Goal: Information Seeking & Learning: Learn about a topic

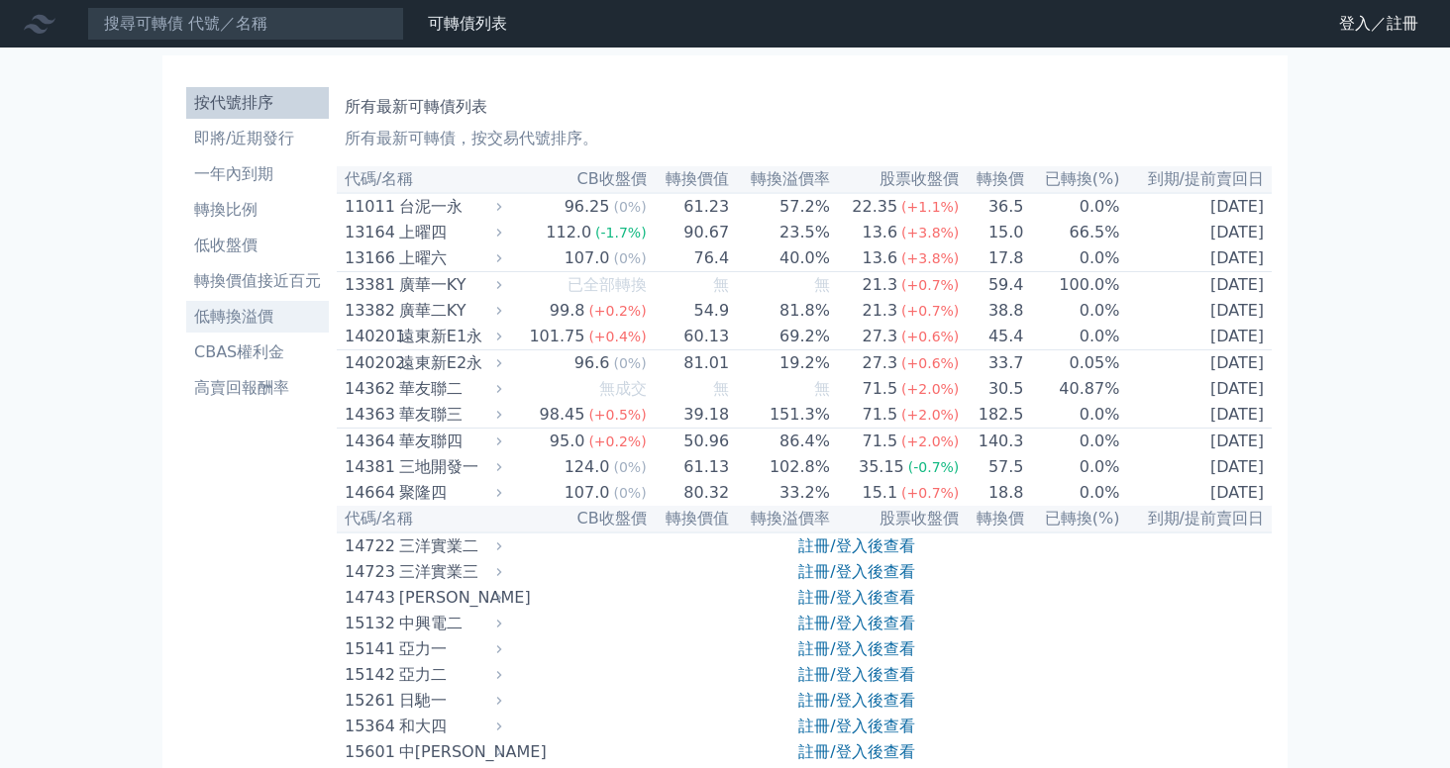
click at [251, 310] on li "低轉換溢價" at bounding box center [257, 317] width 143 height 24
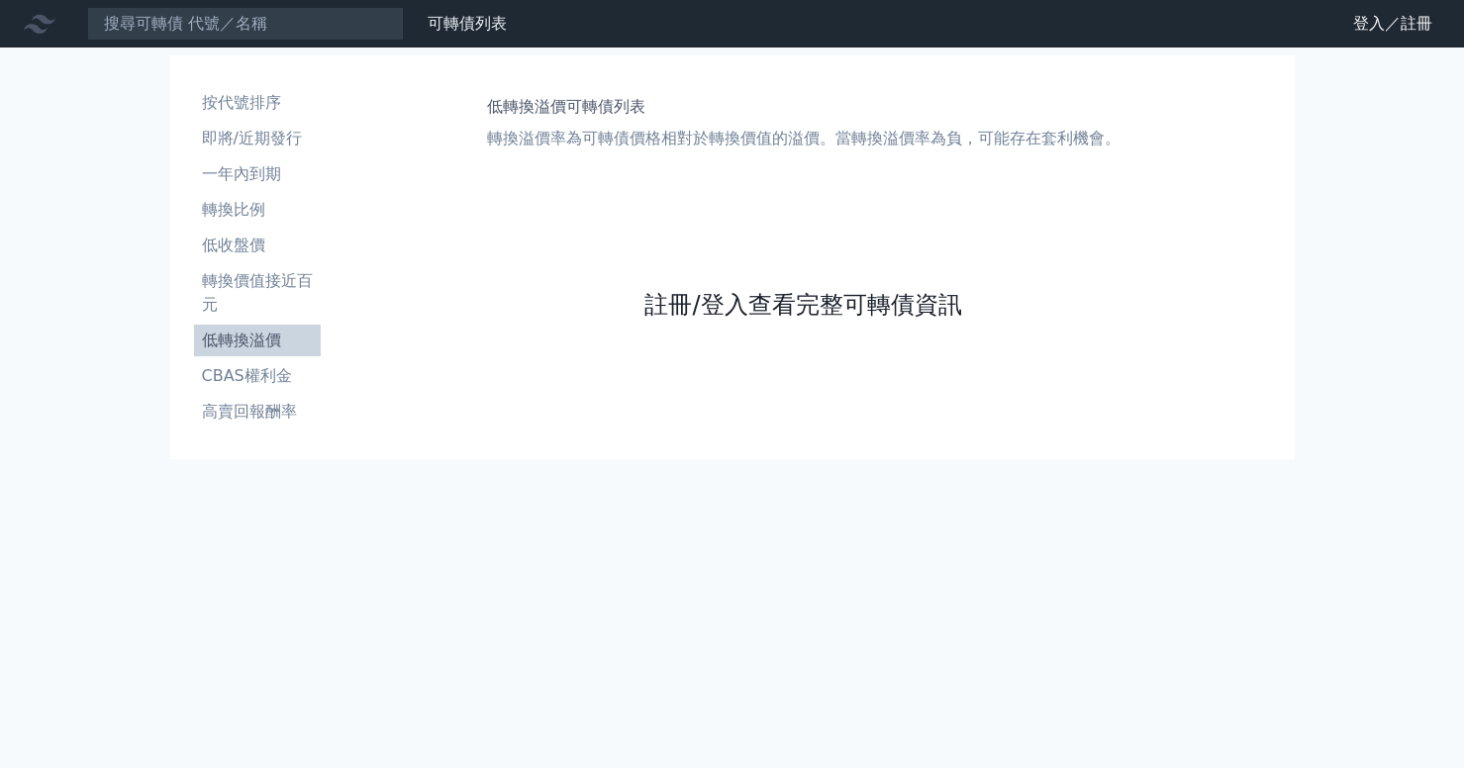
click at [706, 301] on link "註冊/登入查看完整可轉債資訊" at bounding box center [803, 305] width 317 height 32
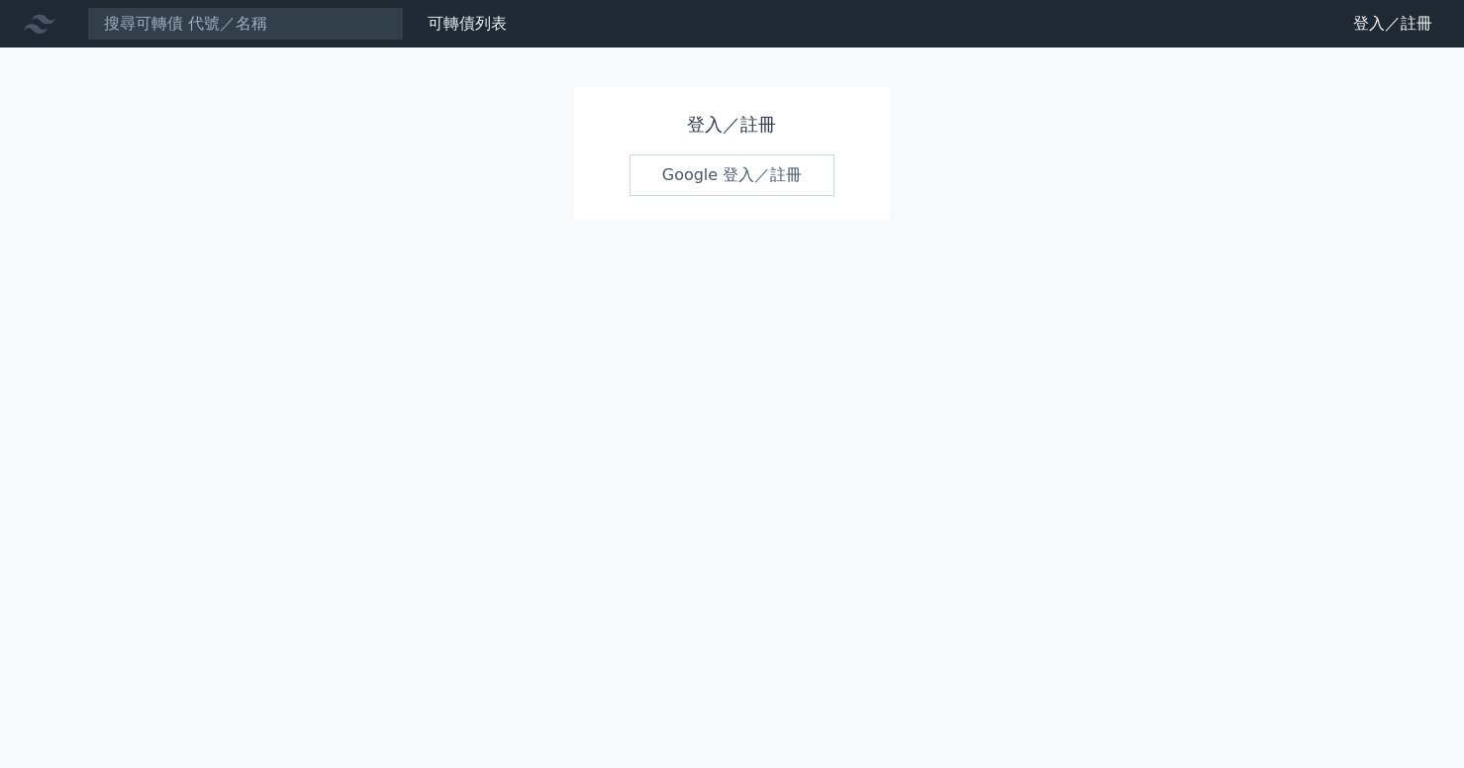
click at [687, 175] on link "Google 登入／註冊" at bounding box center [733, 175] width 206 height 42
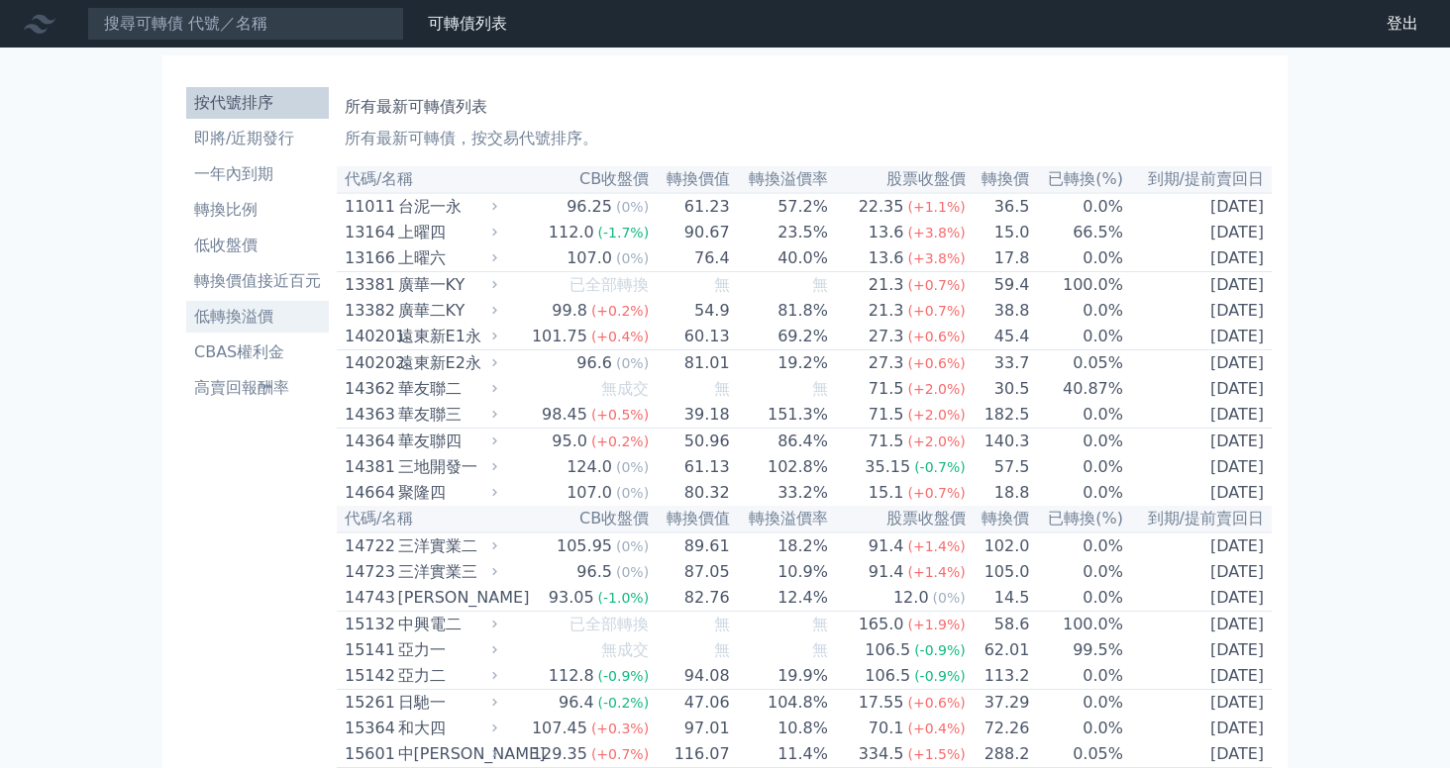
click at [236, 327] on li "低轉換溢價" at bounding box center [257, 317] width 143 height 24
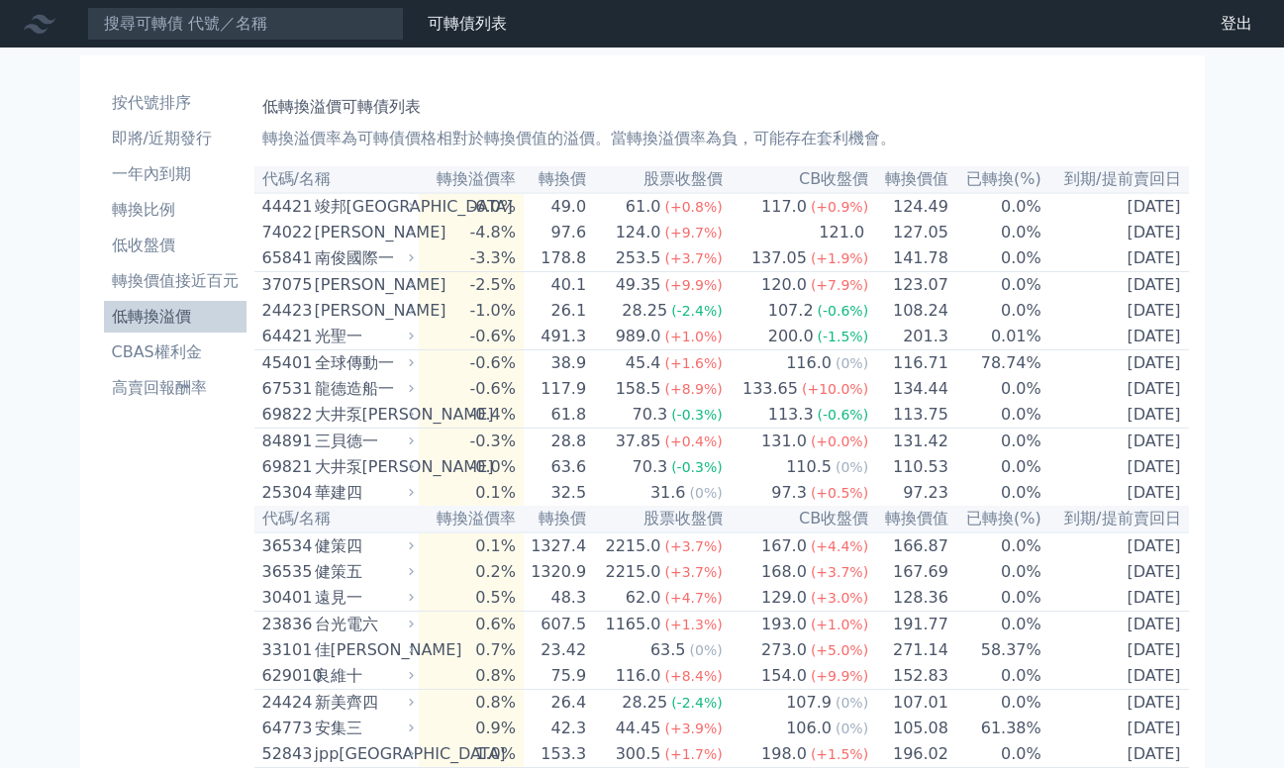
click at [700, 90] on div "低轉換溢價可轉債列表 轉換溢價率為可轉債價格相對於轉換價值的溢價。當轉換溢價率為負，可能存在套利機會。" at bounding box center [721, 118] width 919 height 63
